Goal: Complete application form: Complete application form

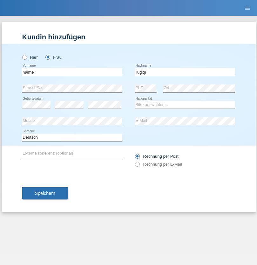
type input "llugiqi"
select select "CH"
radio input "true"
click at [72, 72] on input "text" at bounding box center [72, 72] width 100 height 8
type input "[PERSON_NAME]"
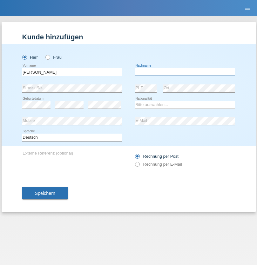
click at [185, 72] on input "text" at bounding box center [185, 72] width 100 height 8
type input "Schenker"
select select "CH"
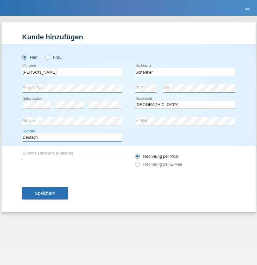
select select "en"
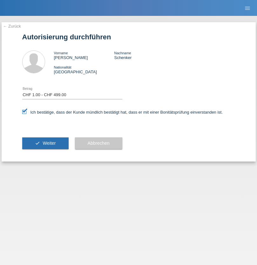
select select "1"
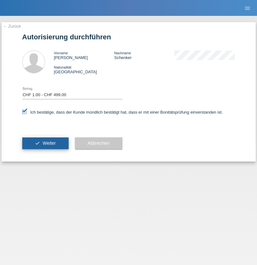
click at [45, 143] on span "Weiter" at bounding box center [49, 143] width 13 height 5
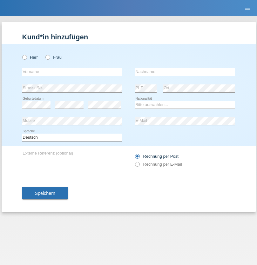
radio input "true"
click at [72, 72] on input "text" at bounding box center [72, 72] width 100 height 8
type input "Mustafa"
click at [185, 72] on input "text" at bounding box center [185, 72] width 100 height 8
type input "Sokol"
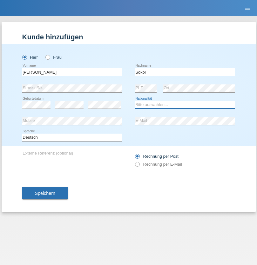
select select "XK"
select select "C"
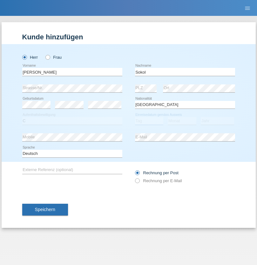
select select "02"
select select "08"
select select "1988"
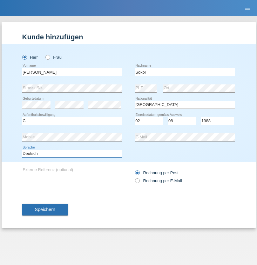
select select "en"
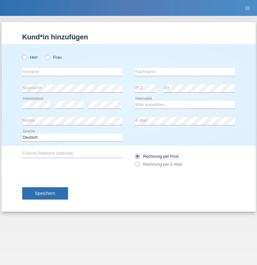
radio input "true"
click at [72, 72] on input "text" at bounding box center [72, 72] width 100 height 8
type input "Mustafa"
click at [185, 72] on input "text" at bounding box center [185, 72] width 100 height 8
type input "Sokol"
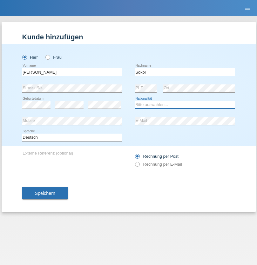
select select "XK"
select select "C"
select select "02"
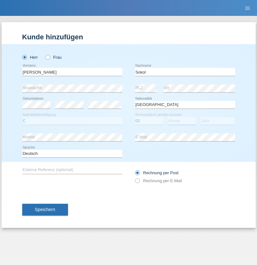
select select "08"
select select "1988"
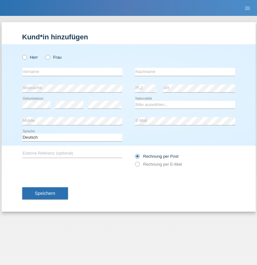
radio input "true"
click at [72, 72] on input "text" at bounding box center [72, 72] width 100 height 8
type input "Shanas"
click at [185, 72] on input "text" at bounding box center [185, 72] width 100 height 8
type input "Baranati"
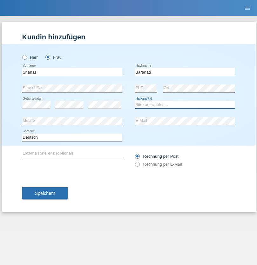
select select "CH"
radio input "true"
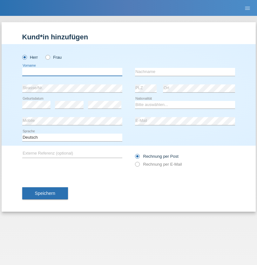
click at [72, 72] on input "text" at bounding box center [72, 72] width 100 height 8
type input "[PERSON_NAME]"
click at [185, 72] on input "text" at bounding box center [185, 72] width 100 height 8
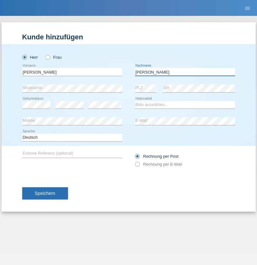
type input "[PERSON_NAME]"
select select "PL"
select select "C"
select select "11"
select select "01"
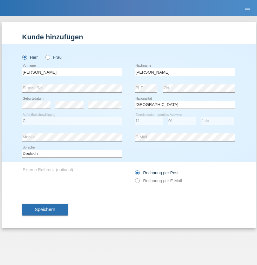
select select "2007"
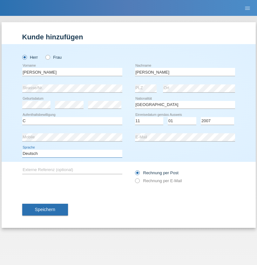
select select "en"
